Goal: Navigation & Orientation: Find specific page/section

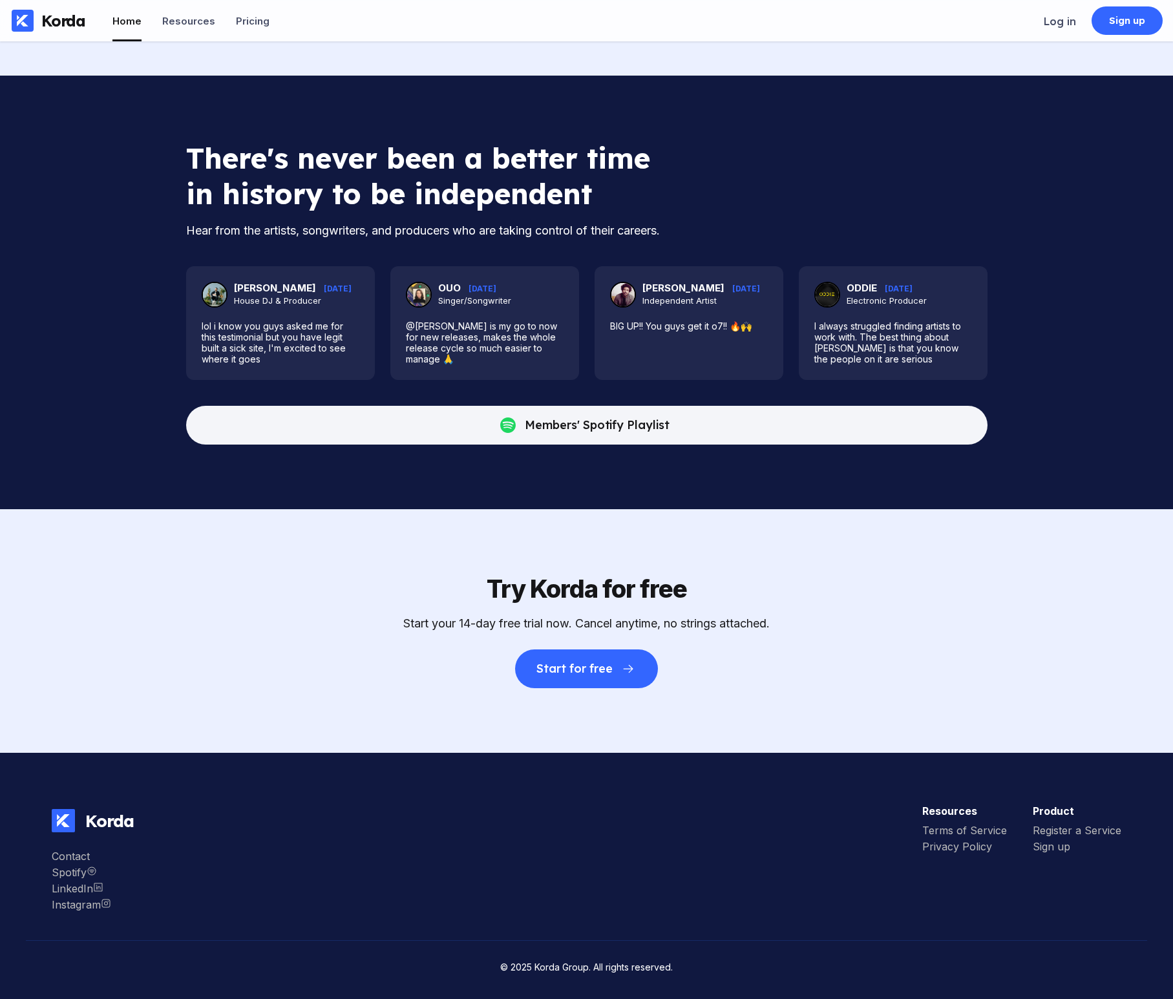
scroll to position [5616, 0]
click at [377, 176] on div "There's never been a better time in history to be independent" at bounding box center [418, 175] width 465 height 71
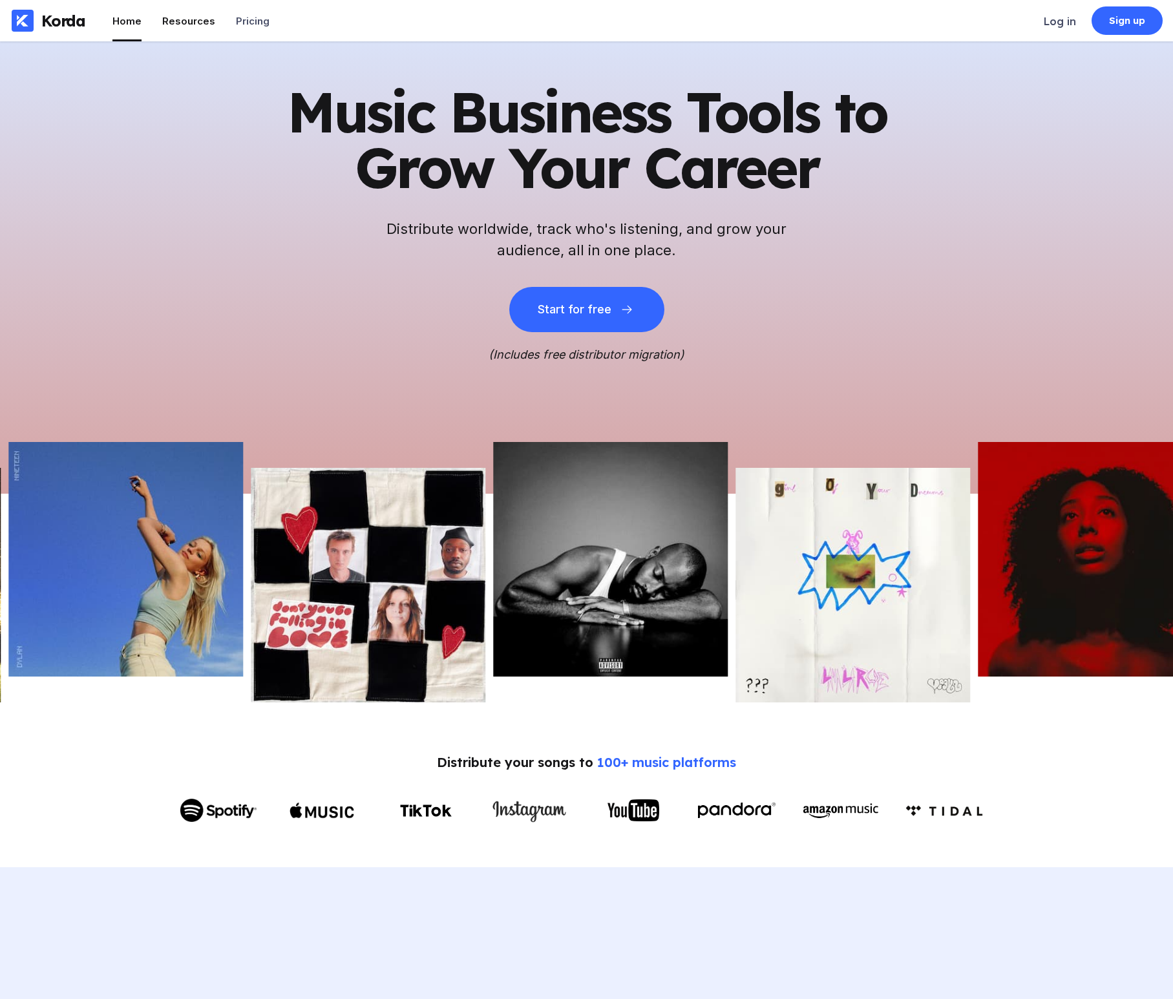
click at [182, 23] on div "Resources" at bounding box center [188, 21] width 53 height 12
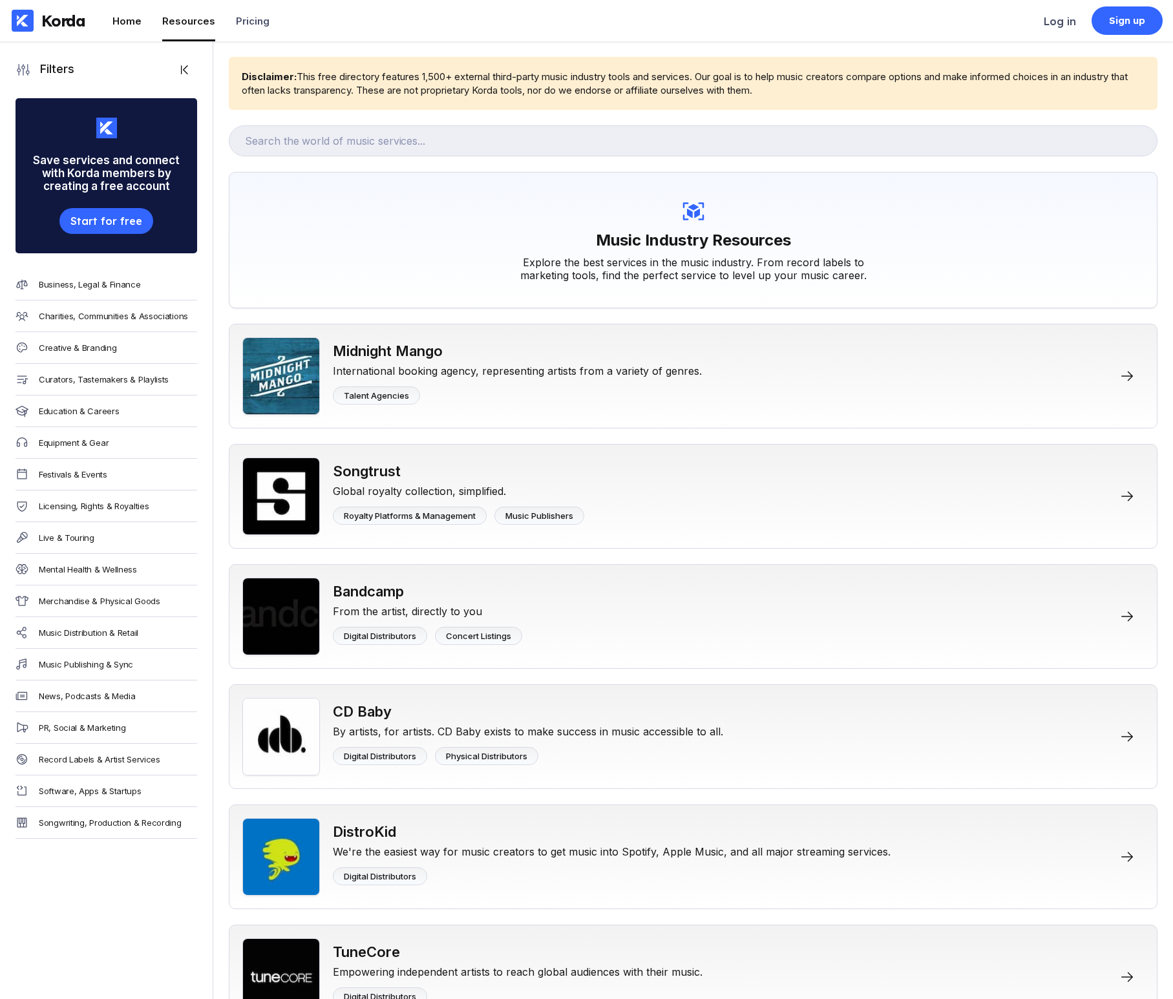
click at [120, 23] on div "Home" at bounding box center [126, 21] width 29 height 12
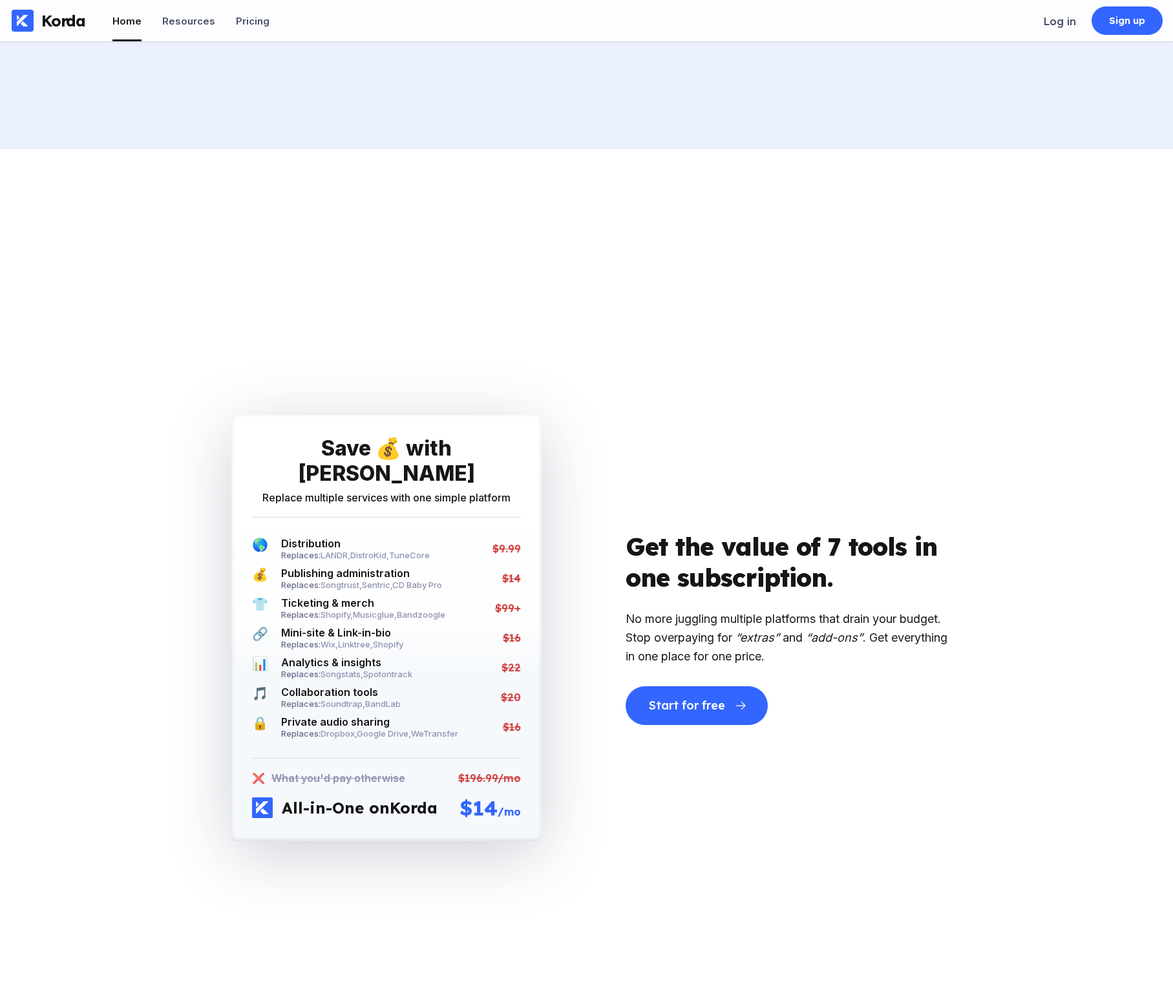
scroll to position [3591, 0]
click at [253, 625] on span "🔗" at bounding box center [260, 636] width 16 height 23
click at [309, 625] on div "Mini-site & Link-in-bio" at bounding box center [342, 631] width 122 height 13
click at [236, 612] on div "Save 💰 with Korda Replace multiple services with one simple platform 🌎 Distribu…" at bounding box center [386, 627] width 310 height 426
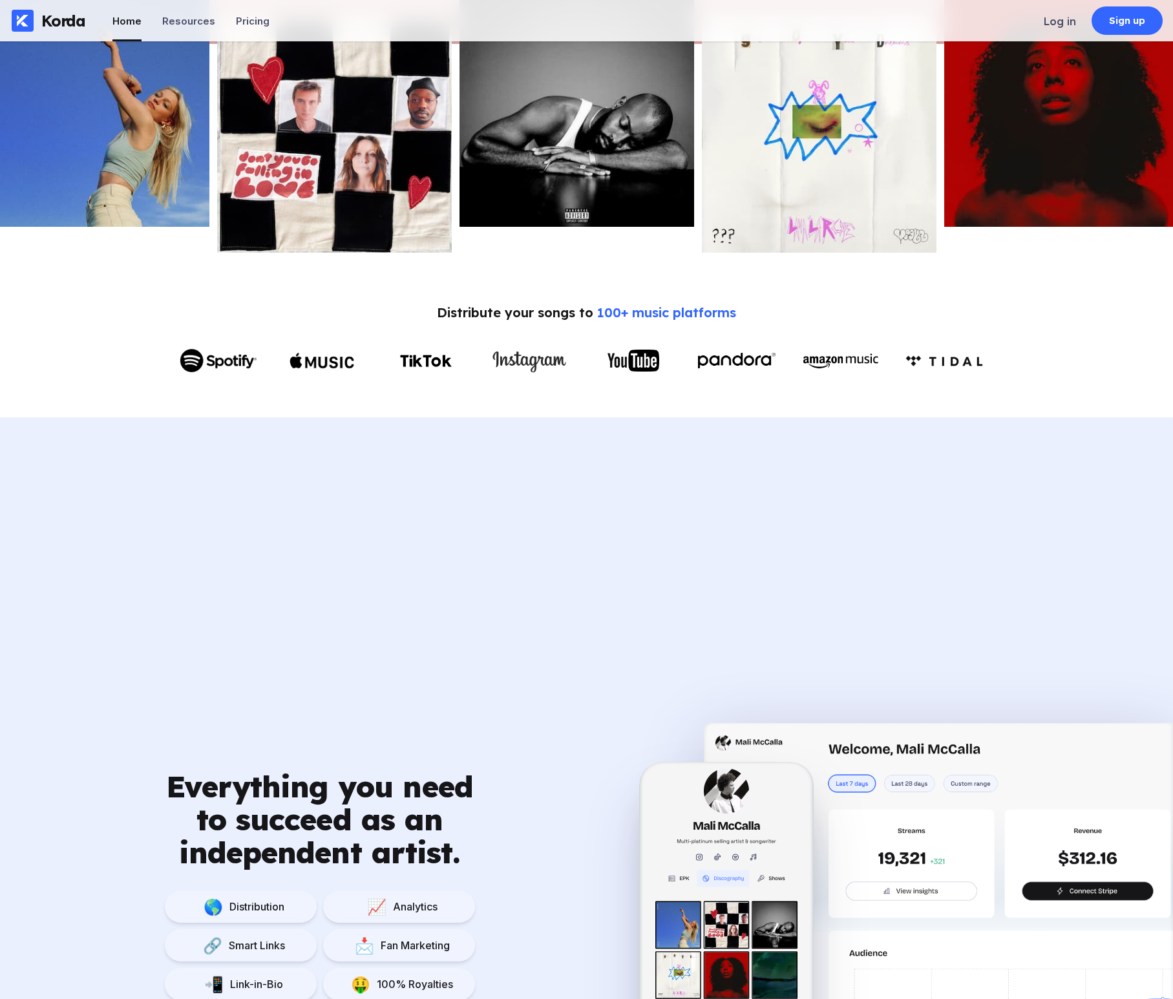
scroll to position [650, 0]
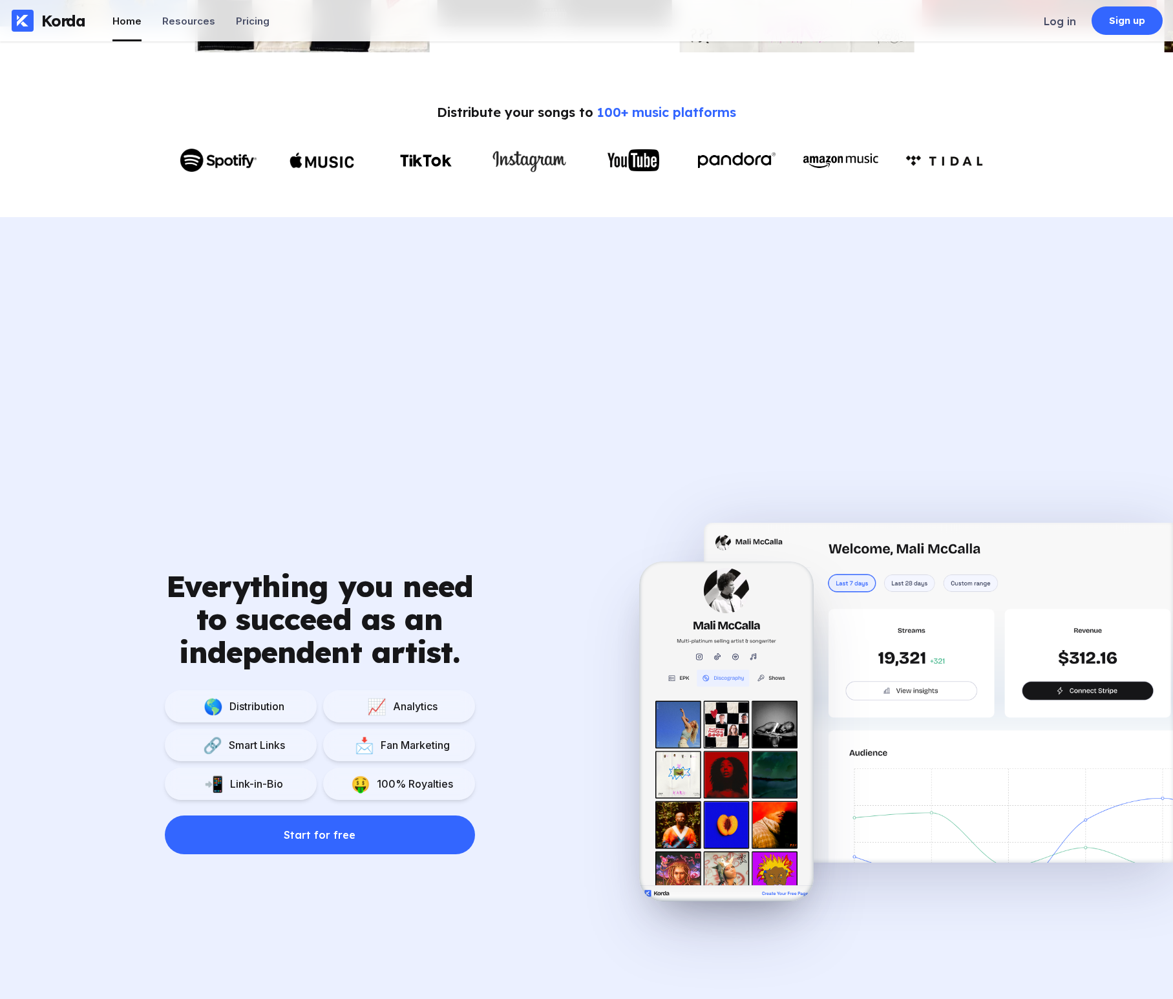
click at [233, 745] on div "Smart Links" at bounding box center [253, 744] width 63 height 13
click at [245, 790] on div "Link-in-Bio" at bounding box center [253, 783] width 59 height 13
click at [379, 726] on div "🌎 Distribution 📈 Analytics 🔗 Smart Links 📩 Fan Marketing 📲 Link-in-Bio 🤑 100% R…" at bounding box center [320, 745] width 310 height 110
